Goal: Ask a question

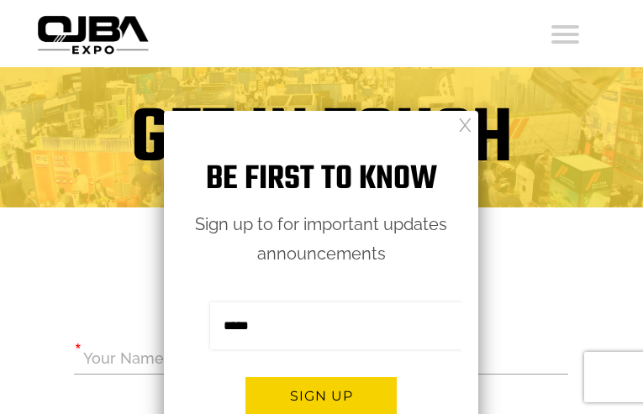
type input "**********"
type input "********"
